Goal: Task Accomplishment & Management: Use online tool/utility

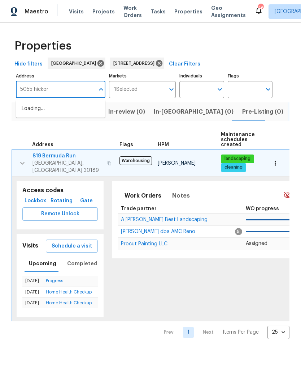
type input "5055 hickory"
click at [65, 108] on li "[STREET_ADDRESS]" at bounding box center [61, 109] width 90 height 12
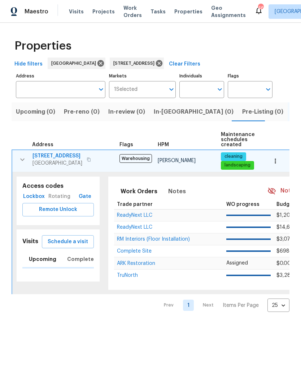
type input "[STREET_ADDRESS]"
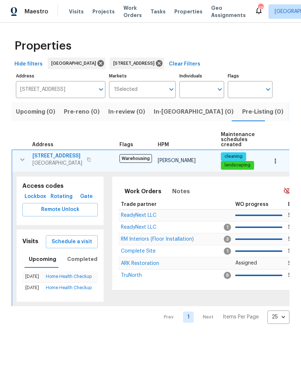
click at [80, 243] on span "Schedule a visit" at bounding box center [72, 241] width 40 height 9
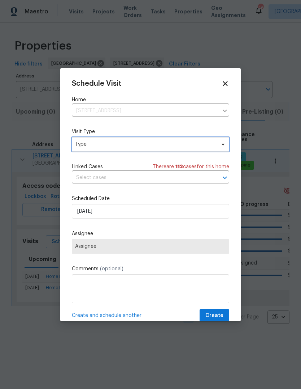
click at [162, 147] on span "Type" at bounding box center [145, 144] width 141 height 7
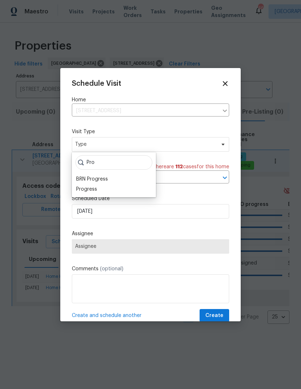
type input "Pro"
click at [94, 188] on div "Progress" at bounding box center [86, 188] width 21 height 7
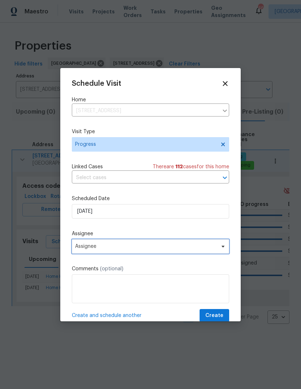
click at [117, 245] on span "Assignee" at bounding box center [146, 246] width 142 height 6
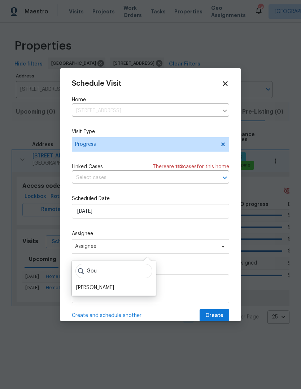
type input "Gou"
click at [102, 295] on div "Gou [PERSON_NAME]" at bounding box center [114, 278] width 84 height 35
click at [113, 289] on div "[PERSON_NAME]" at bounding box center [95, 287] width 38 height 7
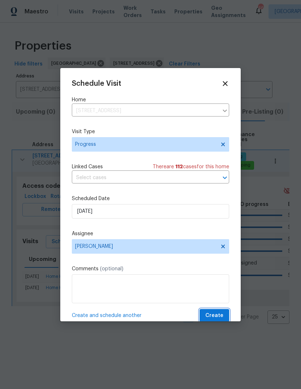
click at [217, 318] on span "Create" at bounding box center [215, 315] width 18 height 9
